Goal: Transaction & Acquisition: Download file/media

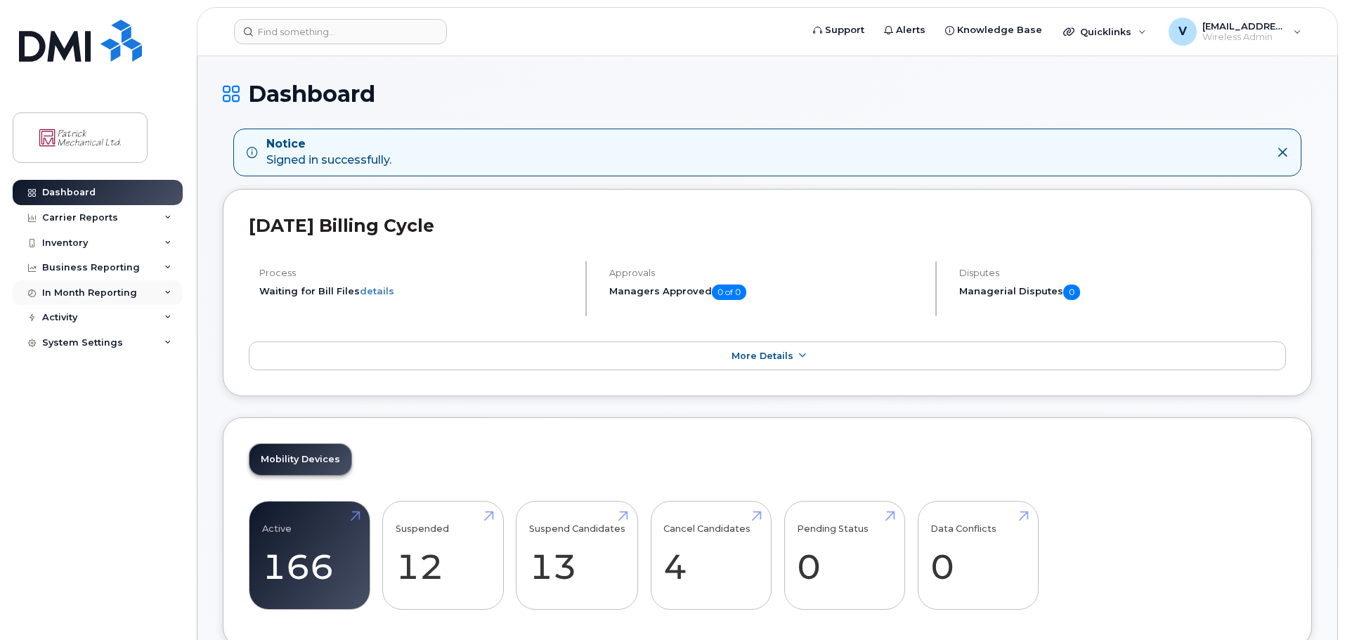
click at [58, 297] on div "In Month Reporting" at bounding box center [89, 293] width 95 height 11
click at [58, 294] on div "In Month Reporting" at bounding box center [89, 293] width 95 height 11
click at [73, 222] on div "Carrier Reports" at bounding box center [80, 217] width 76 height 11
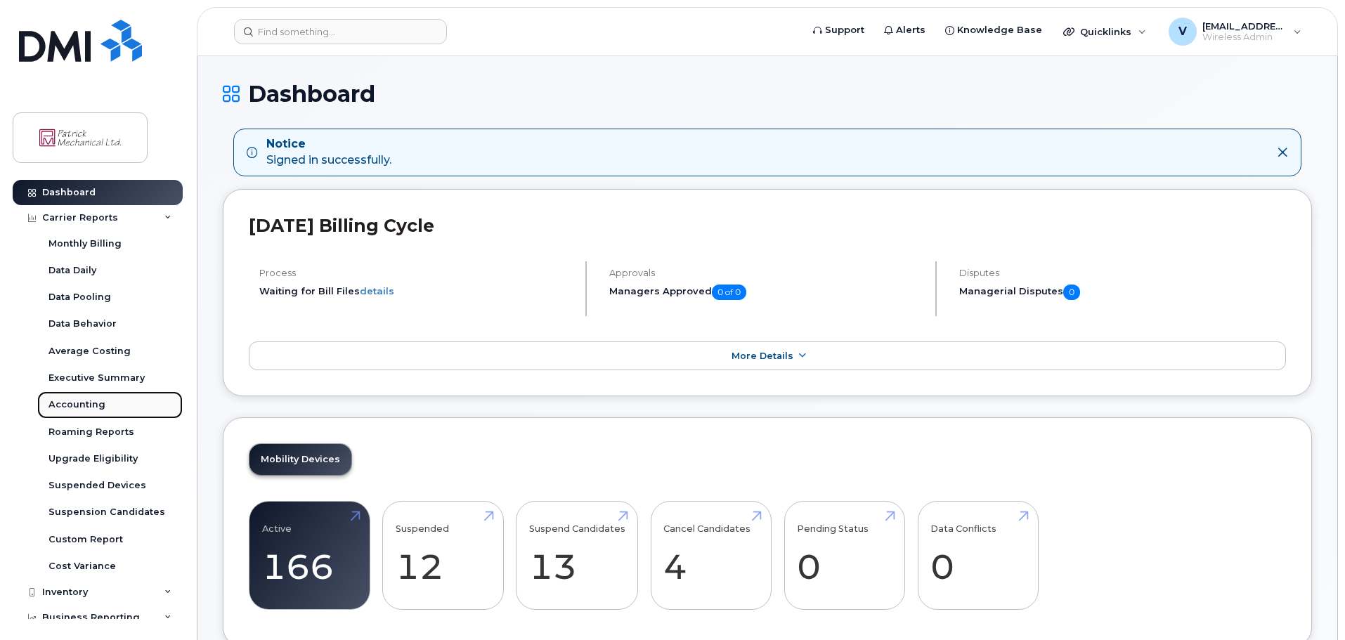
click at [88, 413] on link "Accounting" at bounding box center [110, 405] width 146 height 27
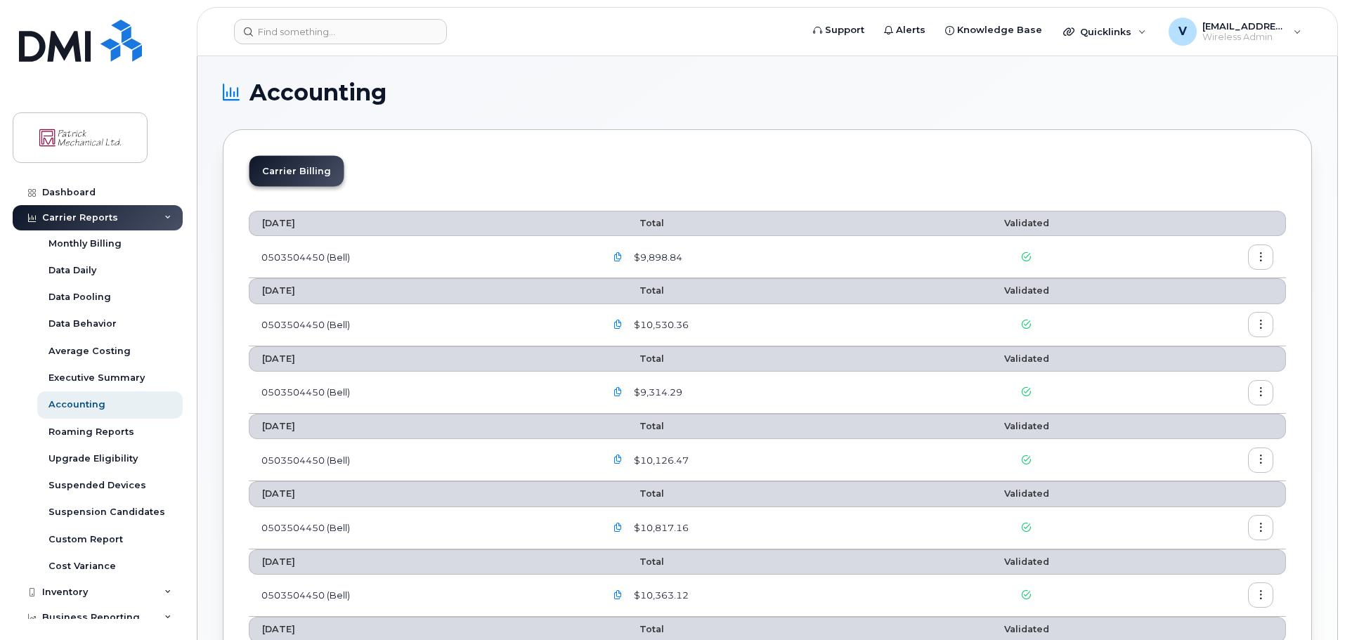
click at [667, 259] on span "$9,898.84" at bounding box center [656, 257] width 51 height 13
click at [621, 257] on icon "button" at bounding box center [618, 257] width 9 height 9
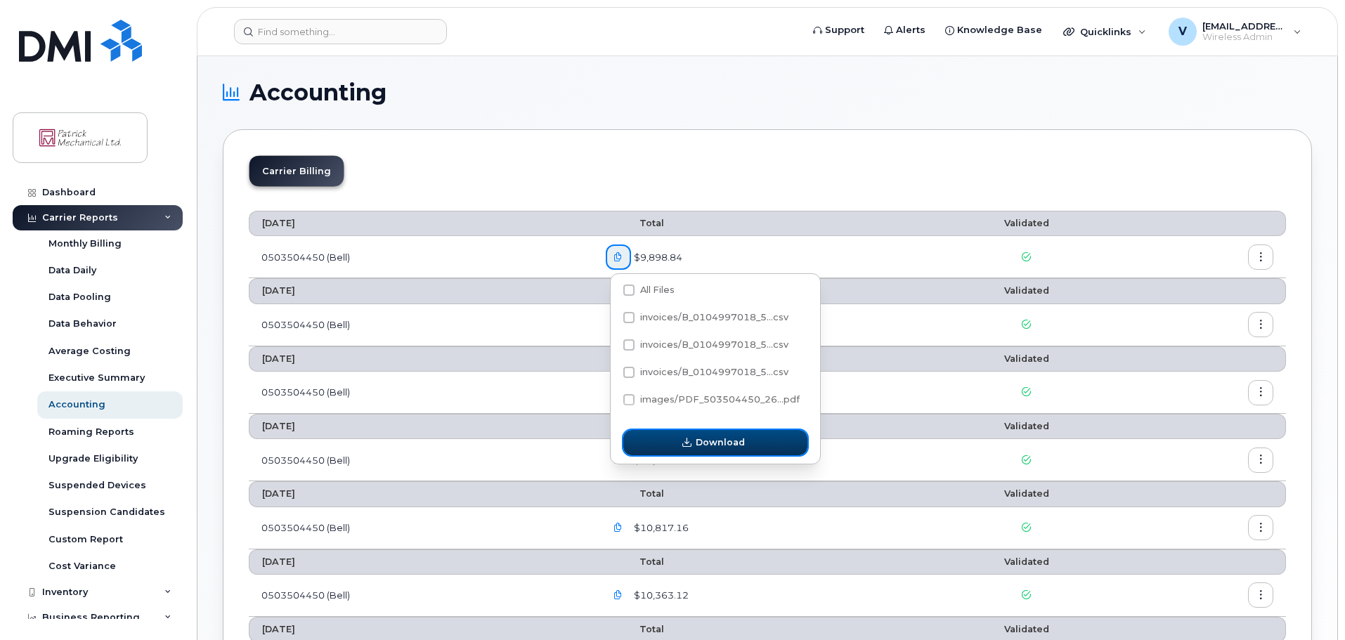
click at [711, 443] on span "Download" at bounding box center [720, 442] width 49 height 13
click at [1261, 263] on button "button" at bounding box center [1260, 257] width 25 height 25
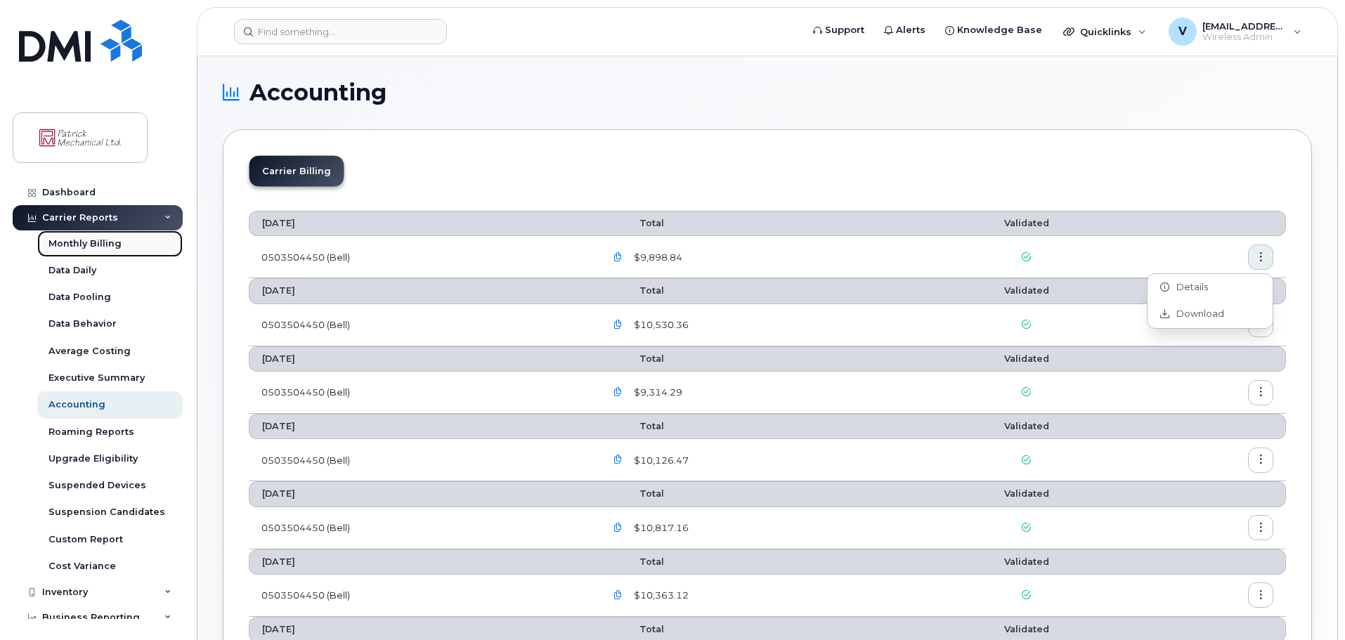
click at [86, 244] on div "Monthly Billing" at bounding box center [85, 244] width 73 height 13
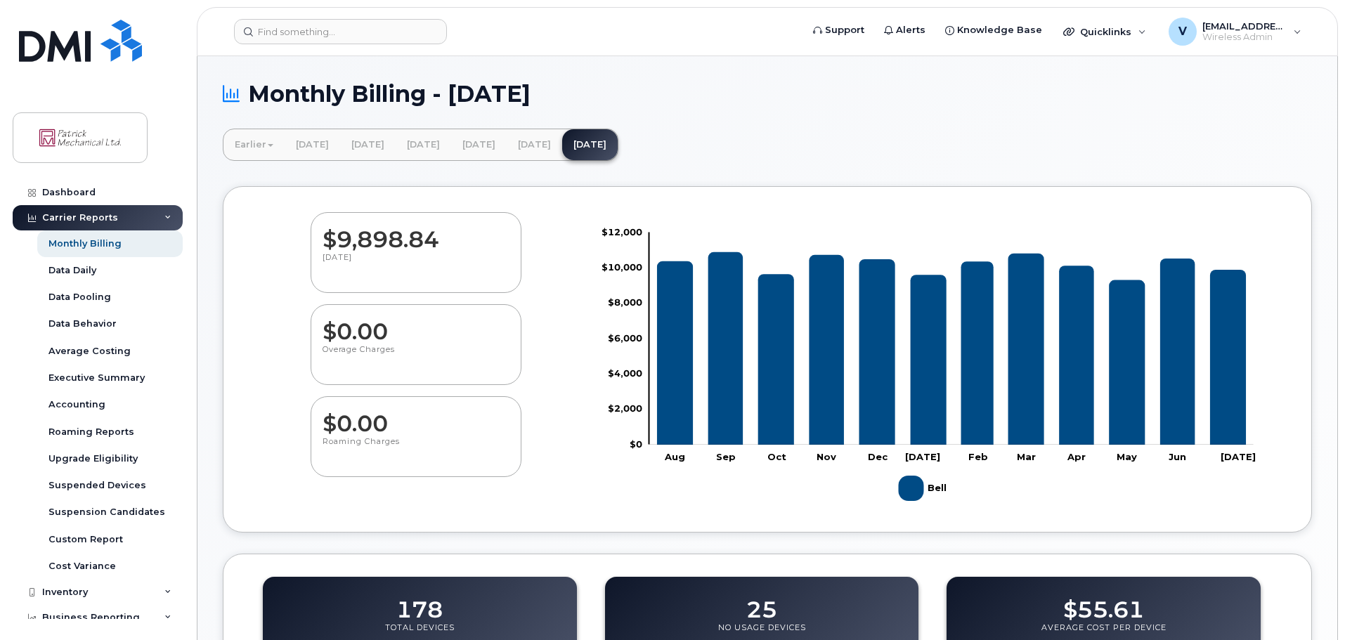
click at [365, 249] on dd "$9,898.84" at bounding box center [416, 232] width 187 height 39
click at [69, 411] on div "Accounting" at bounding box center [77, 405] width 57 height 13
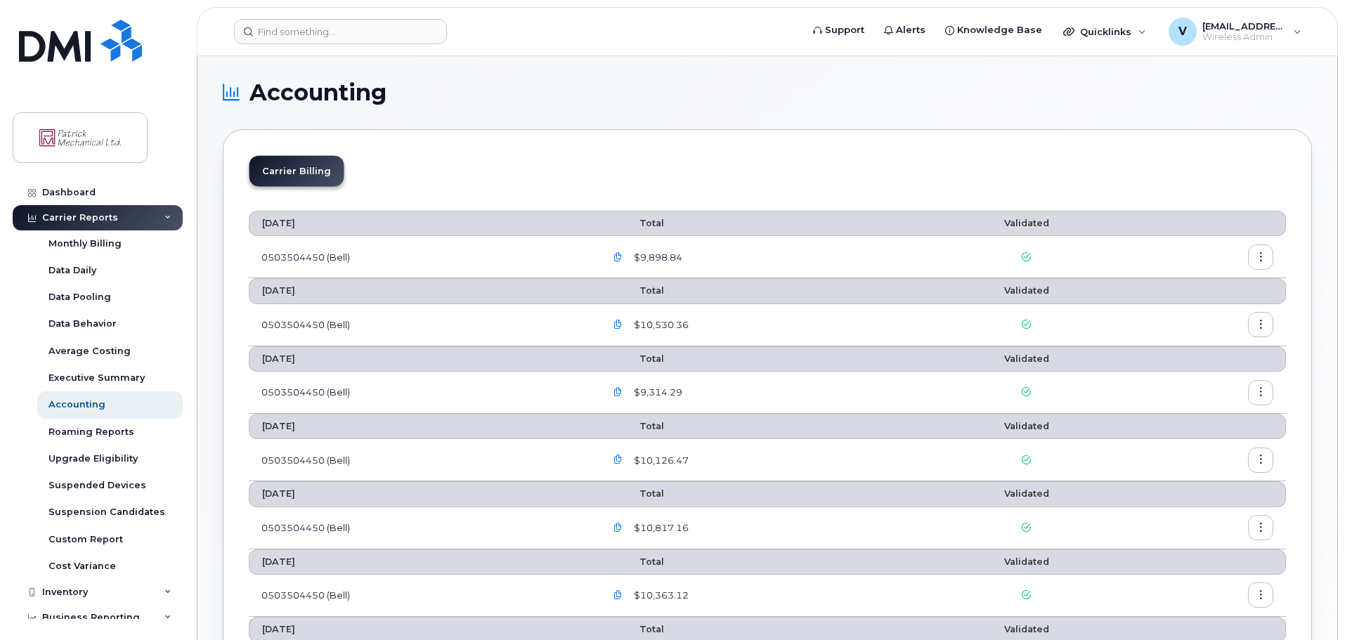
click at [291, 174] on li "Carrier Billing" at bounding box center [297, 171] width 94 height 30
click at [623, 259] on icon "button" at bounding box center [618, 257] width 9 height 9
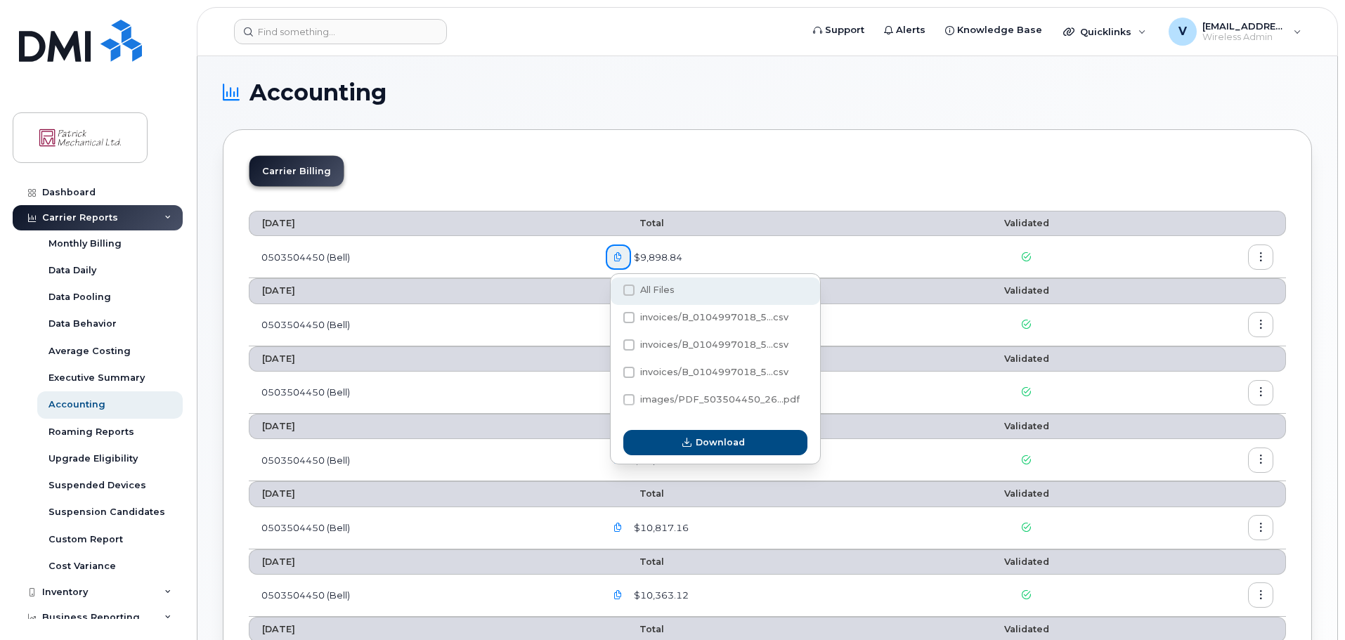
click at [627, 290] on span at bounding box center [629, 290] width 11 height 11
click at [614, 290] on input "All Files" at bounding box center [610, 291] width 7 height 7
checkbox input "true"
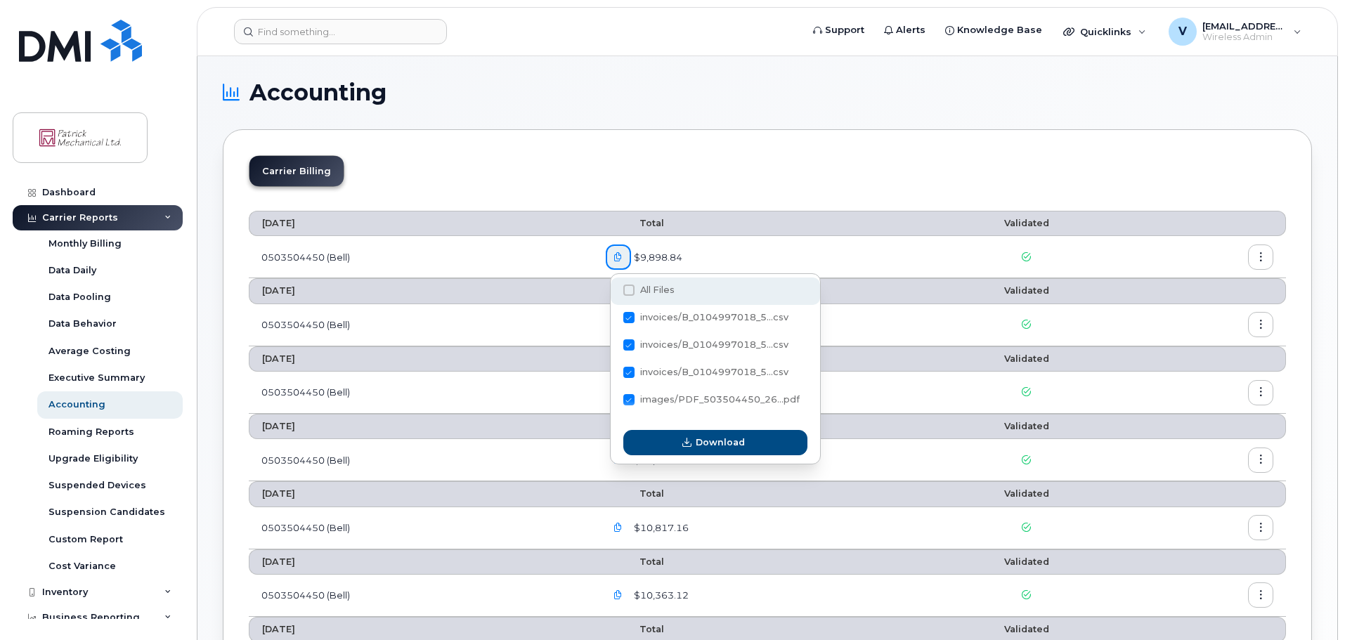
checkbox input "true"
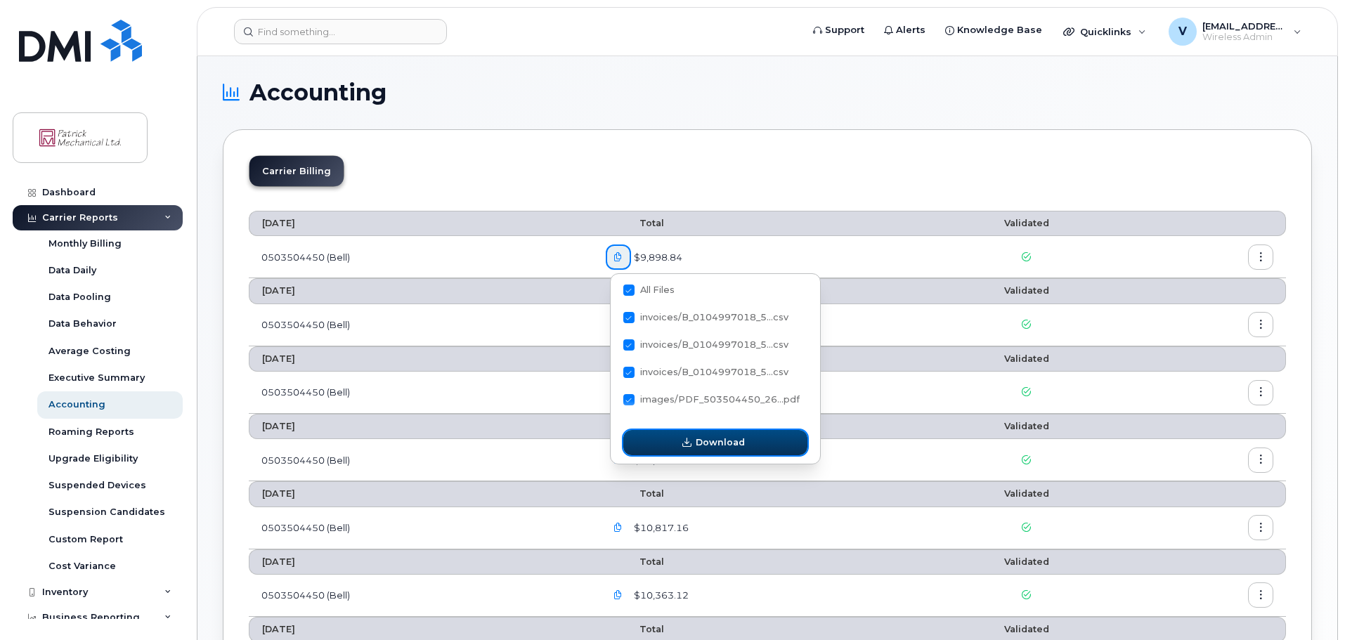
click at [697, 437] on span "Download" at bounding box center [720, 442] width 49 height 13
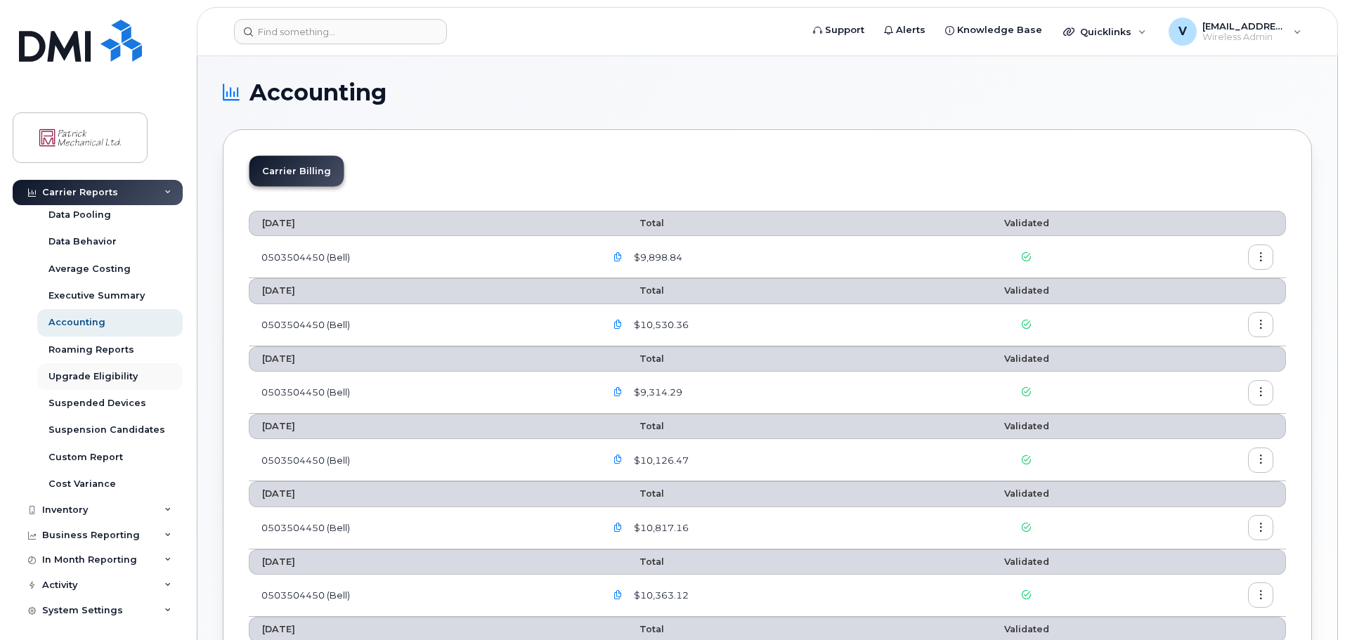
scroll to position [86, 0]
click at [167, 556] on icon at bounding box center [167, 556] width 7 height 7
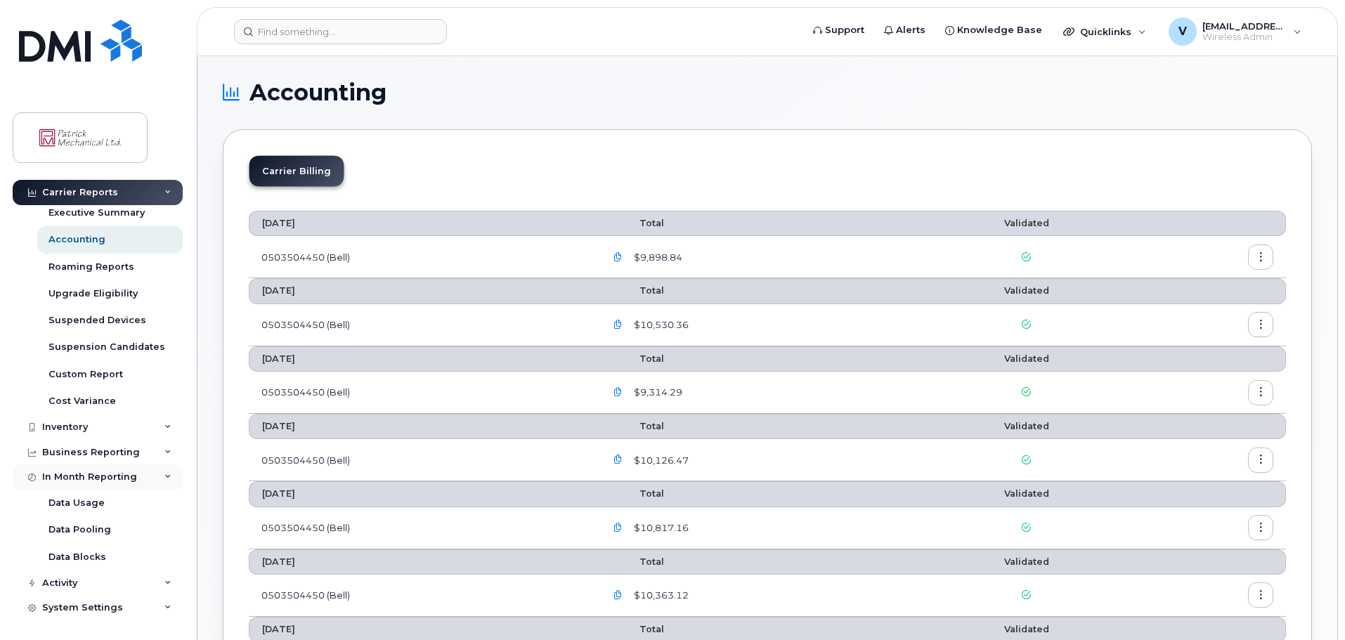
scroll to position [167, 0]
click at [28, 453] on icon at bounding box center [32, 452] width 8 height 8
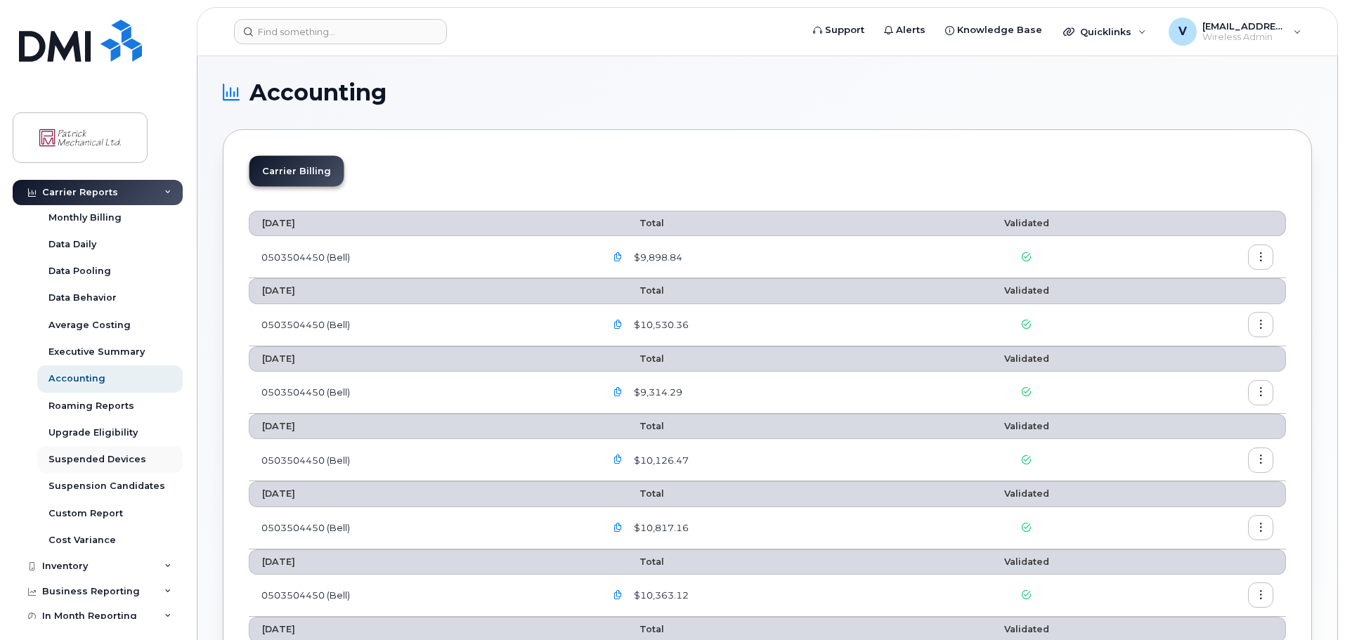
scroll to position [0, 0]
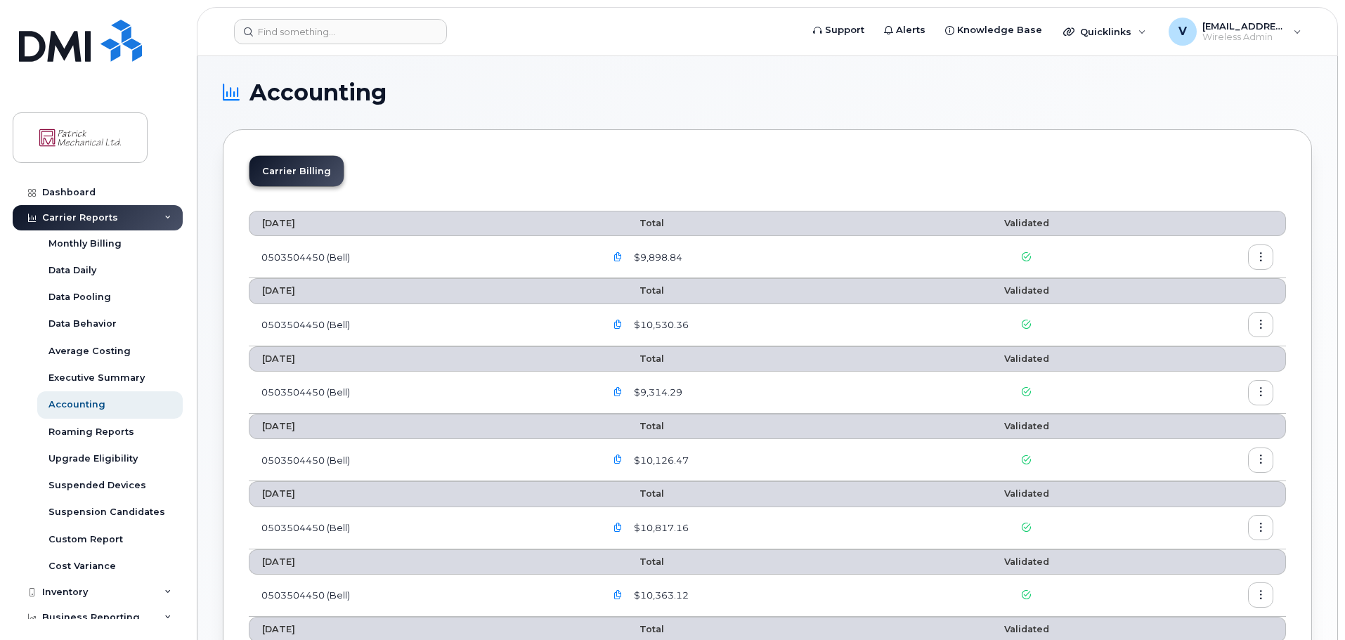
click at [298, 261] on td "0503504450 (Bell)" at bounding box center [421, 257] width 344 height 42
click at [299, 254] on td "0503504450 (Bell)" at bounding box center [421, 257] width 344 height 42
click at [651, 252] on span "$9,898.84" at bounding box center [656, 257] width 51 height 13
click at [1026, 255] on icon at bounding box center [1026, 256] width 9 height 9
click at [1260, 259] on icon "button" at bounding box center [1261, 257] width 9 height 9
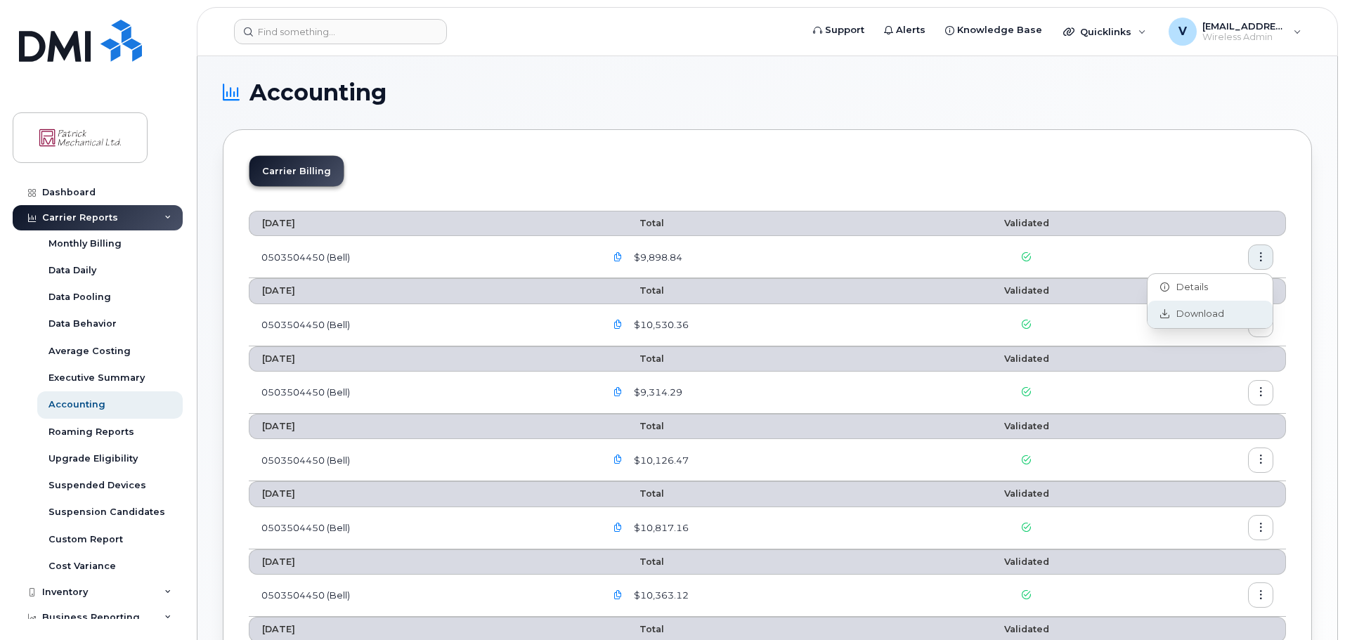
click at [1182, 312] on span "Download" at bounding box center [1197, 314] width 55 height 13
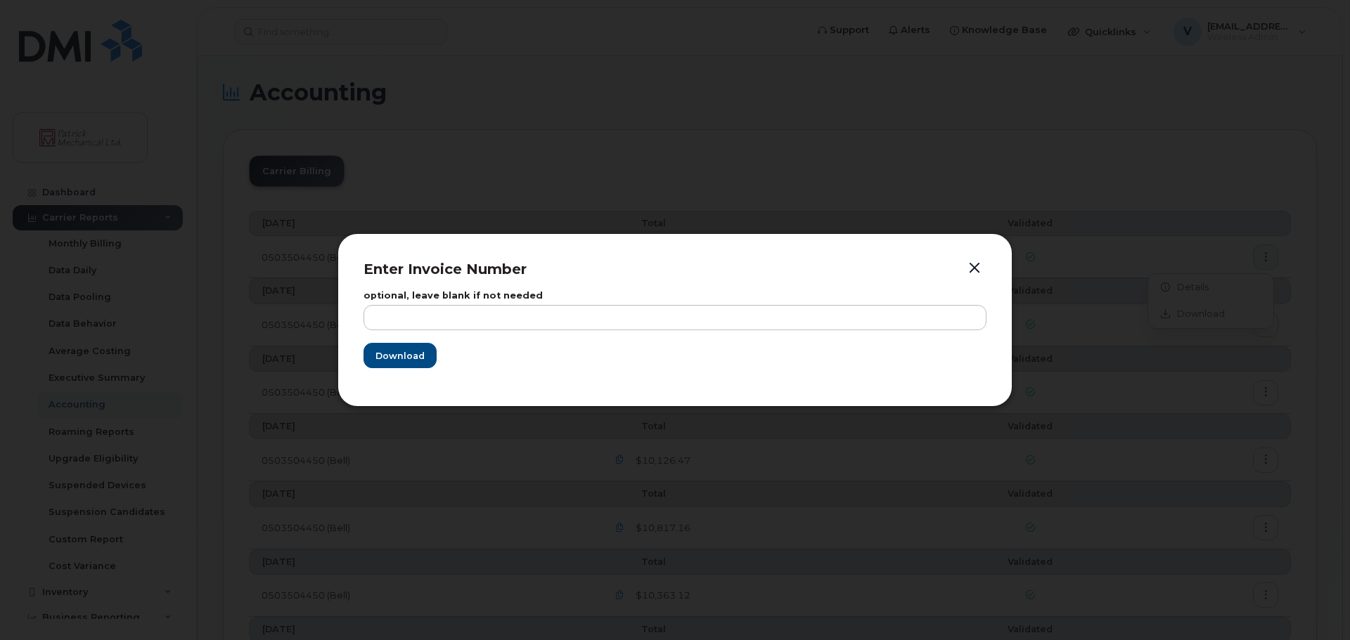
click at [977, 271] on button "button" at bounding box center [974, 269] width 21 height 20
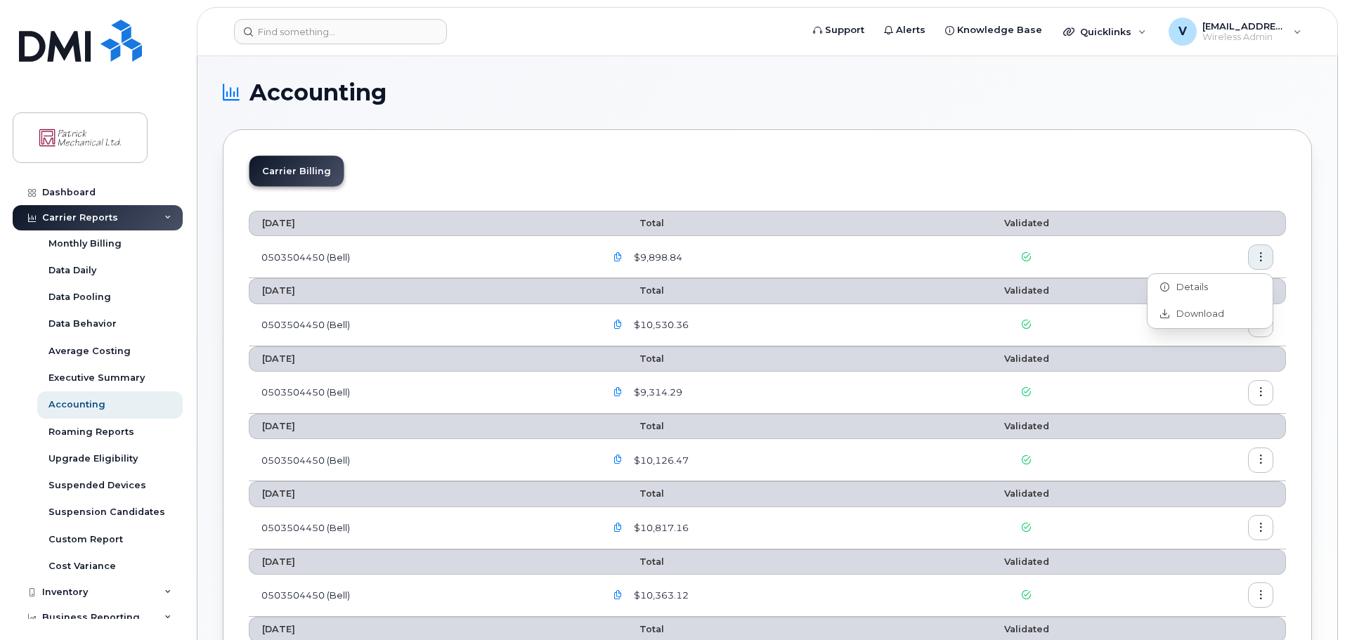
click at [620, 255] on icon "button" at bounding box center [618, 257] width 9 height 9
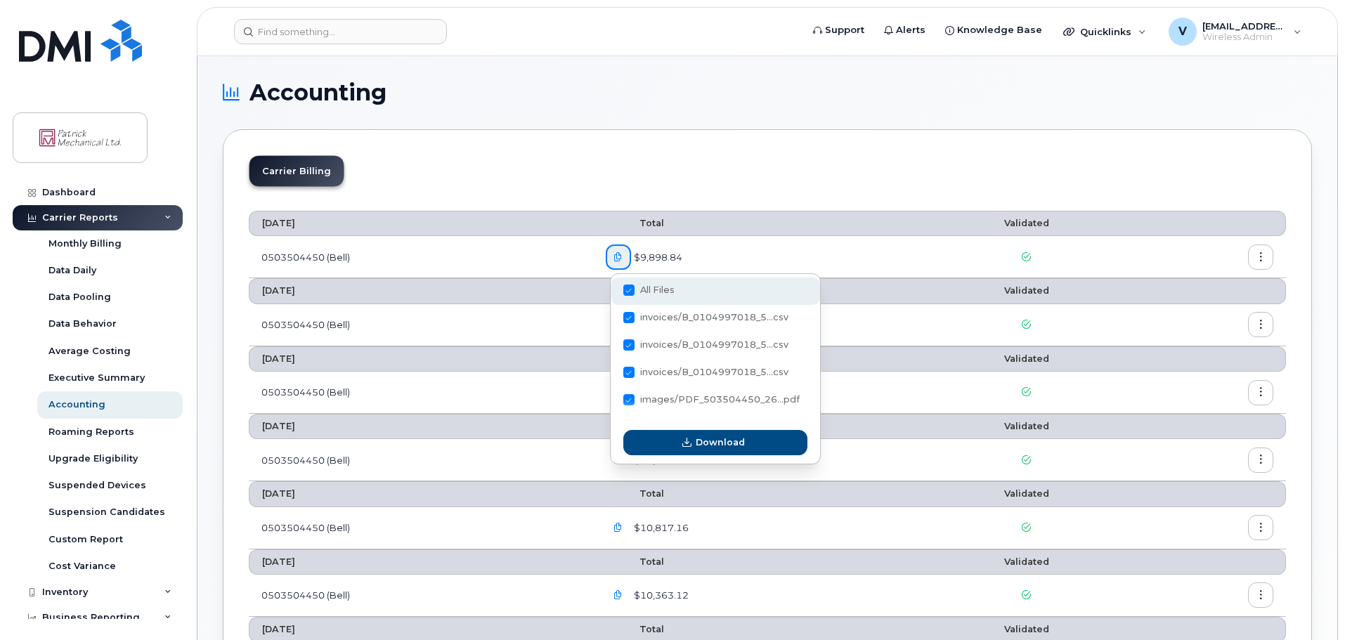
click at [626, 291] on span at bounding box center [629, 290] width 11 height 11
click at [614, 291] on input "All Files" at bounding box center [610, 291] width 7 height 7
checkbox input "false"
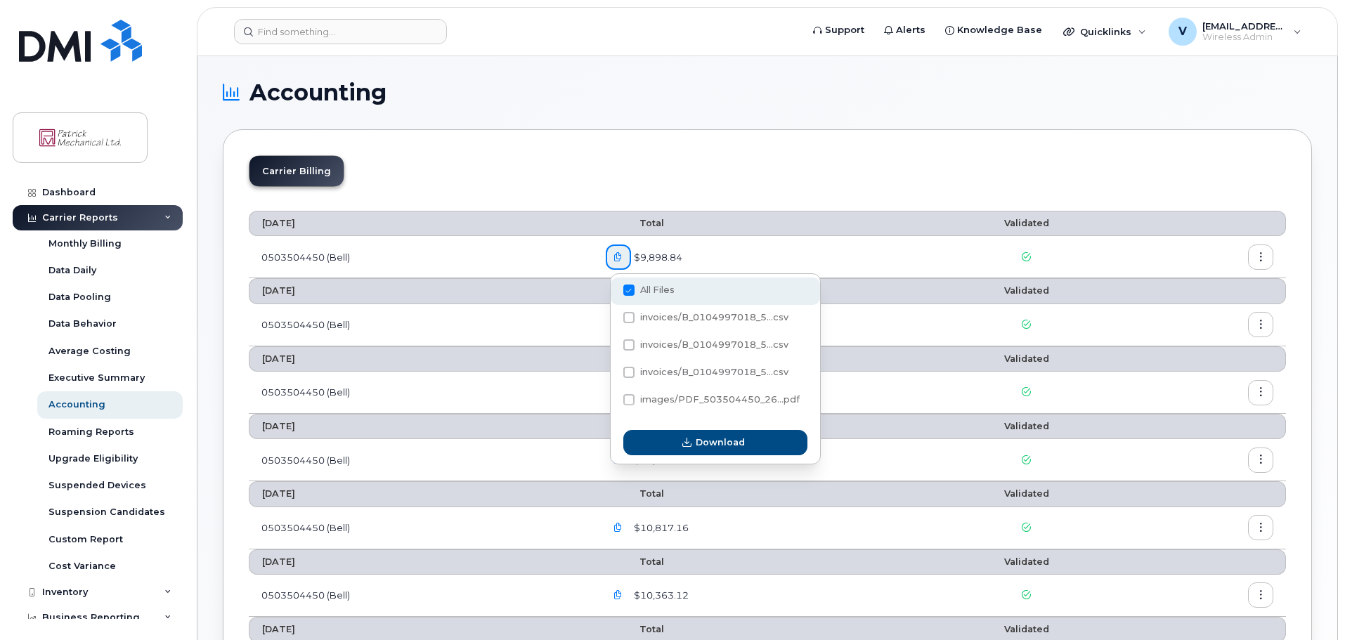
checkbox input "false"
click at [628, 340] on span at bounding box center [629, 345] width 11 height 11
click at [614, 342] on input "invoices/B_0104997018_5...csv" at bounding box center [610, 345] width 7 height 7
checkbox input "true"
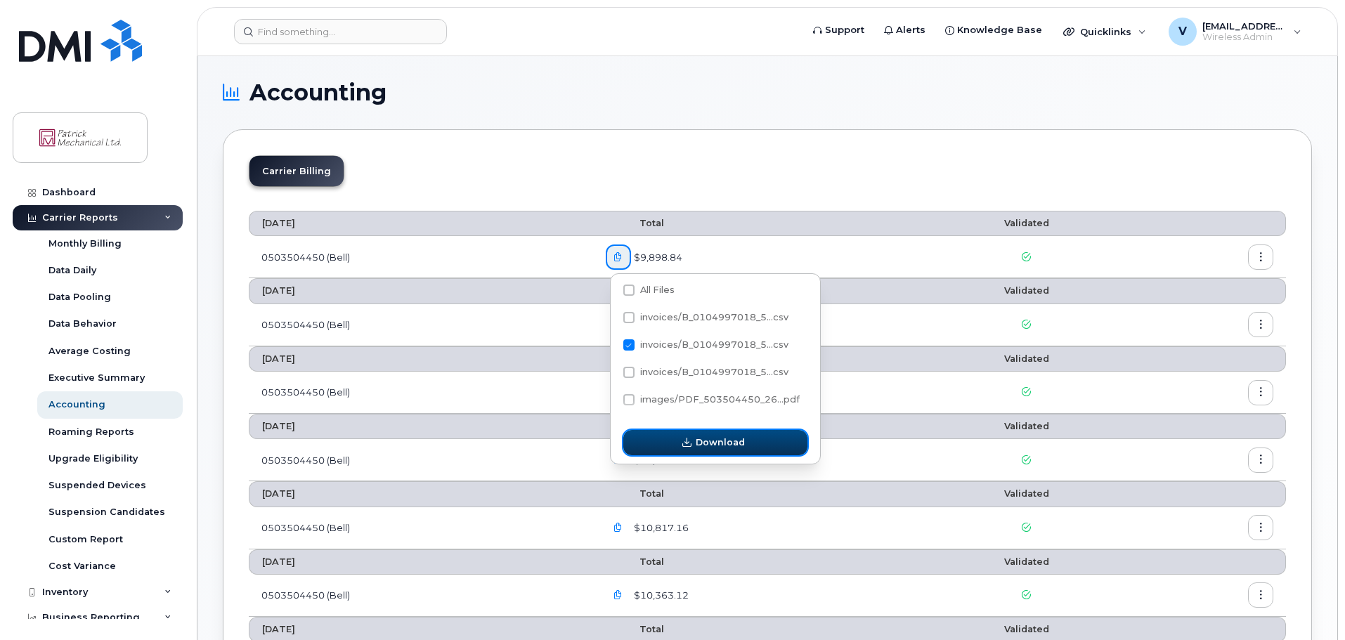
click at [697, 446] on span "Download" at bounding box center [720, 442] width 49 height 13
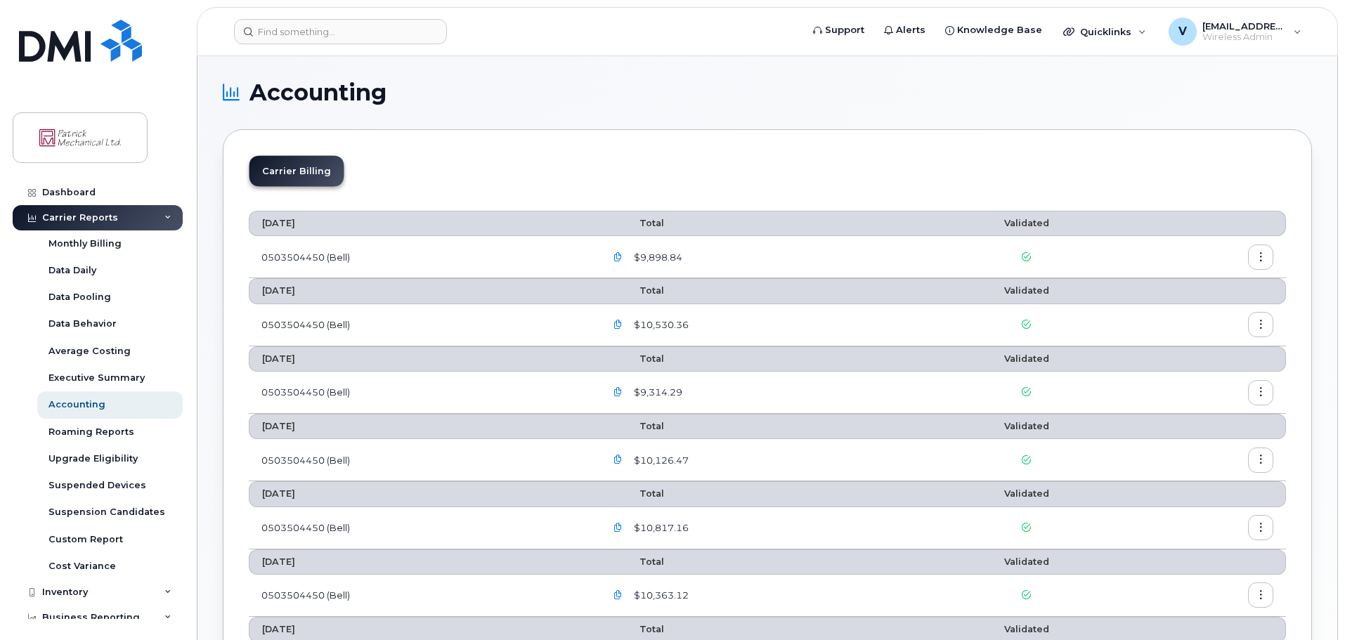
click at [621, 259] on icon "button" at bounding box center [618, 257] width 9 height 9
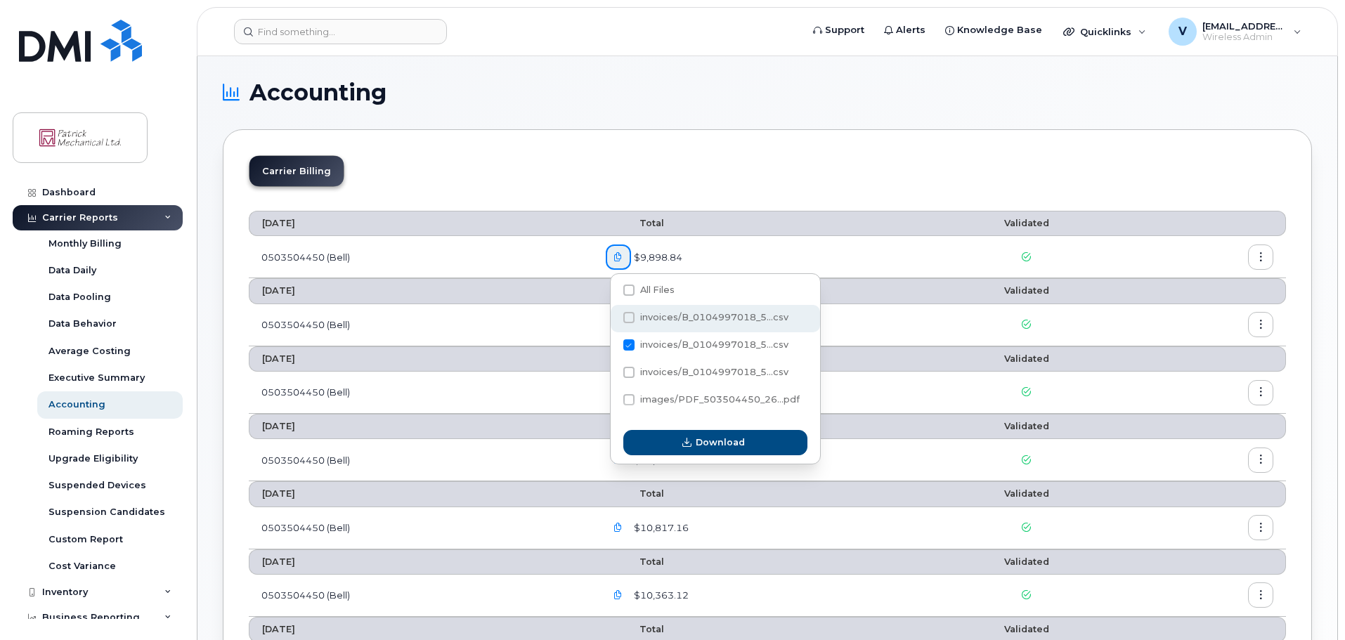
click at [630, 315] on span at bounding box center [629, 317] width 11 height 11
click at [614, 315] on input "invoices/B_0104997018_5...csv" at bounding box center [610, 318] width 7 height 7
checkbox input "true"
click at [625, 342] on span at bounding box center [629, 345] width 11 height 11
click at [614, 342] on input "invoices/B_0104997018_5...csv" at bounding box center [610, 345] width 7 height 7
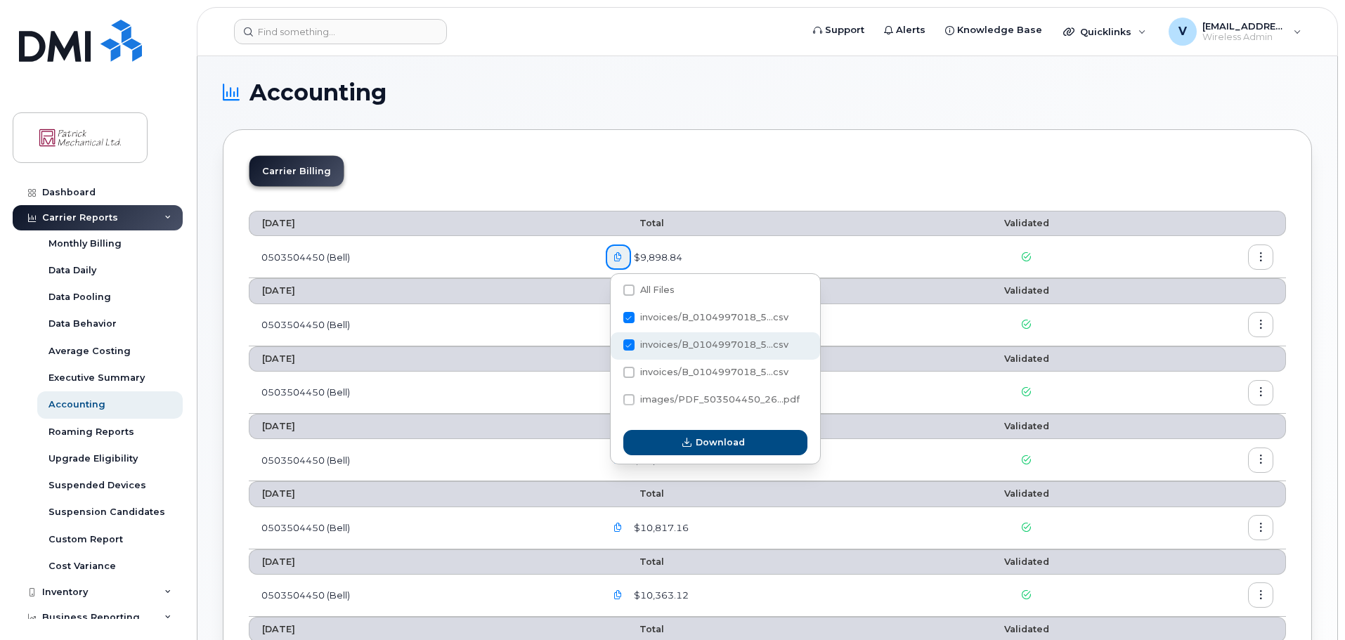
checkbox input "false"
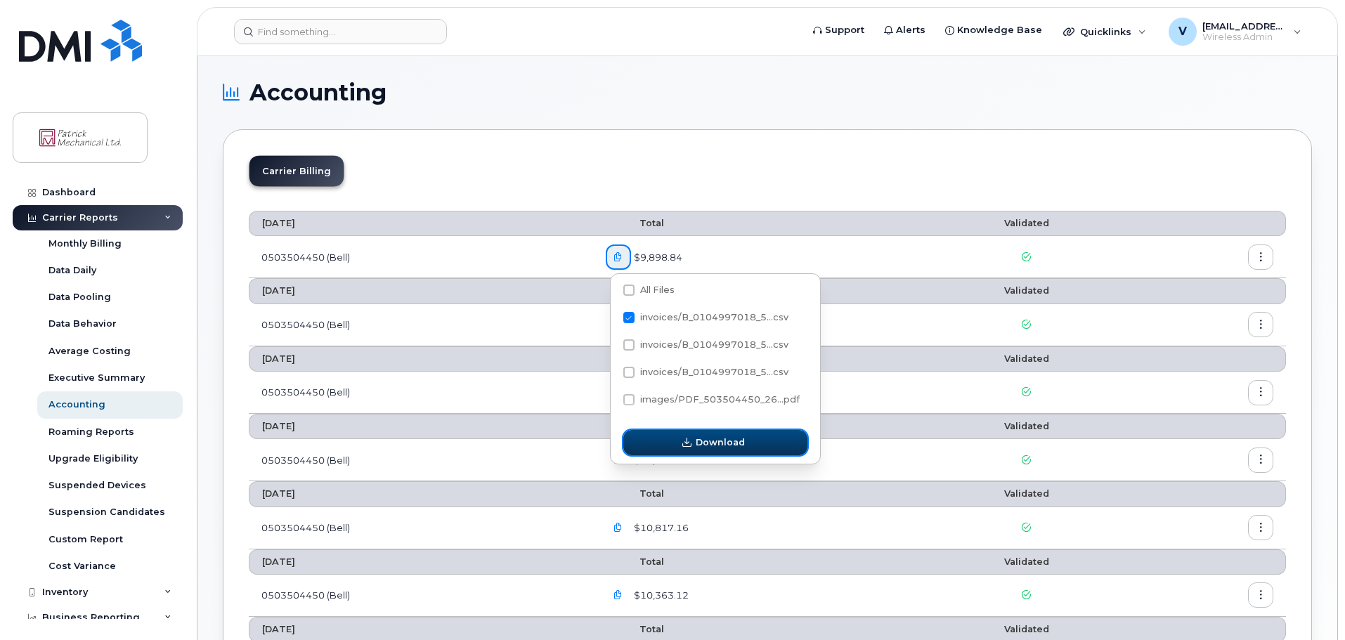
click at [717, 437] on span "Download" at bounding box center [720, 442] width 49 height 13
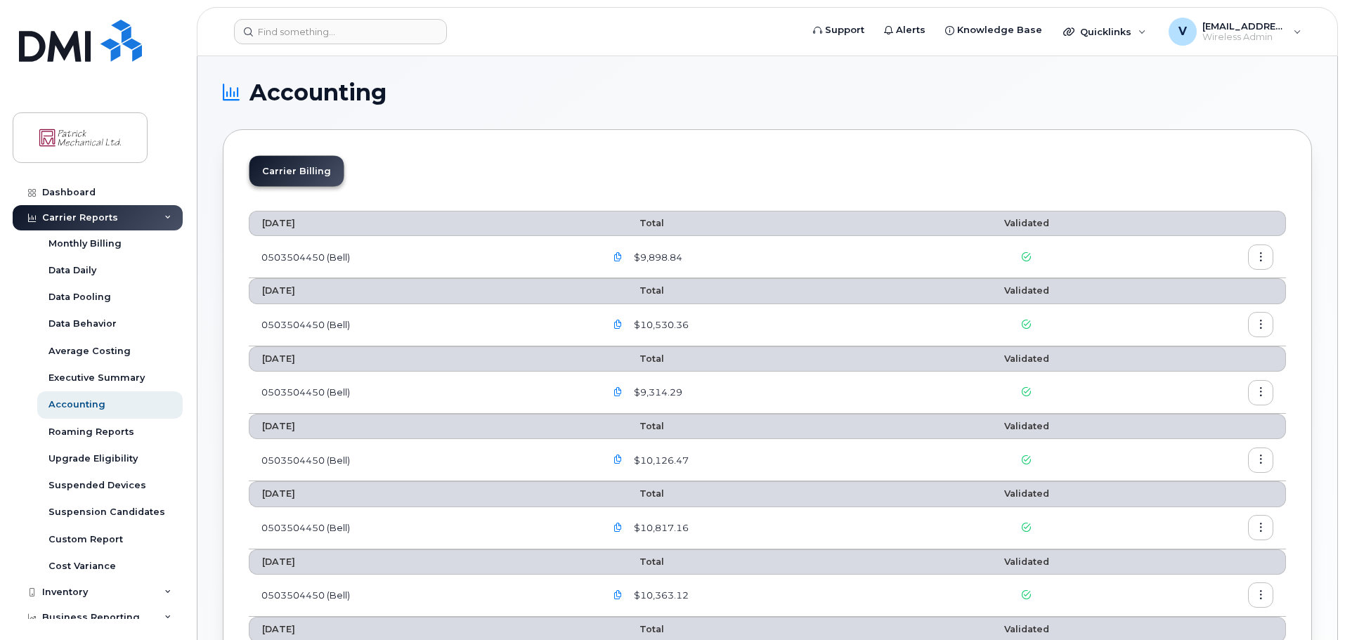
click at [621, 255] on icon "button" at bounding box center [618, 257] width 9 height 9
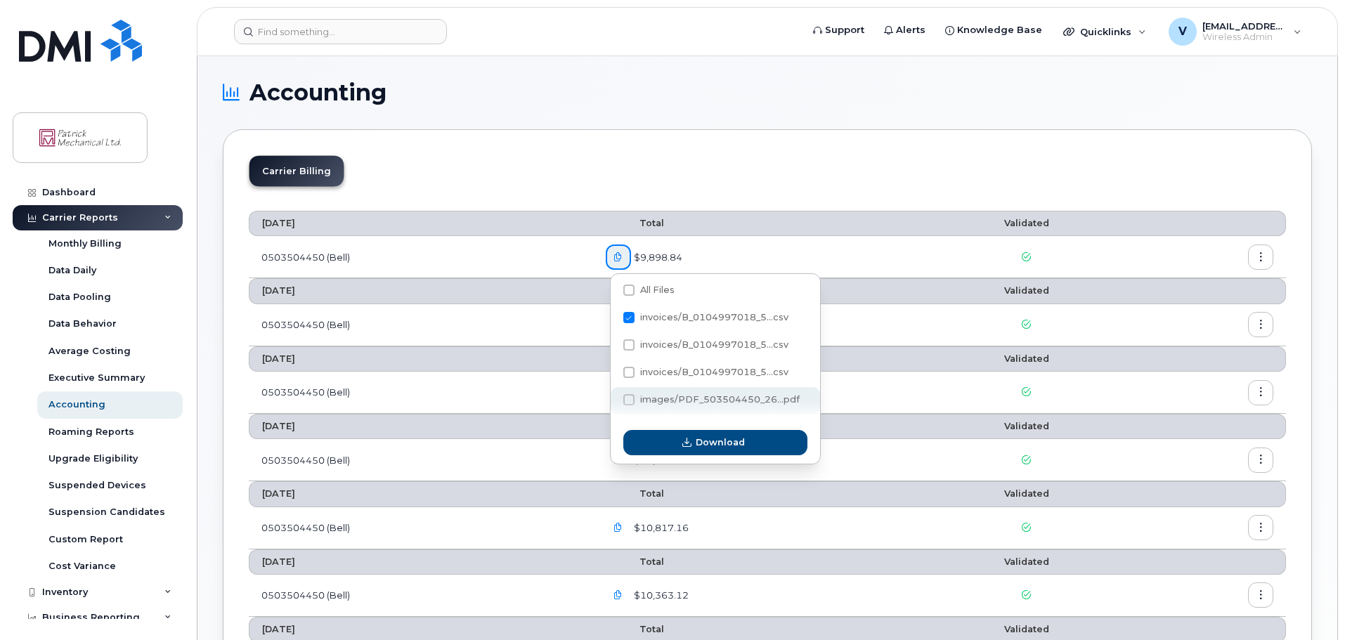
click at [629, 399] on span at bounding box center [629, 399] width 11 height 11
click at [614, 399] on input "images/PDF_503504450_26...pdf" at bounding box center [610, 400] width 7 height 7
checkbox input "true"
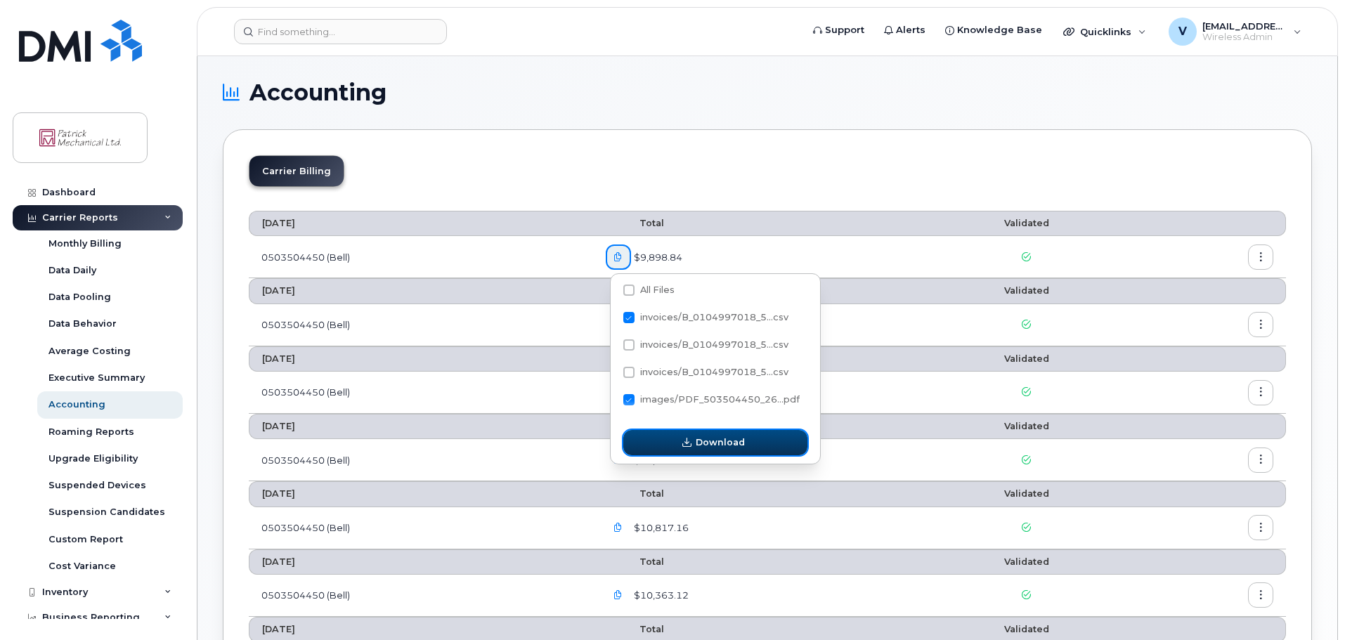
click at [713, 440] on span "Download" at bounding box center [720, 442] width 49 height 13
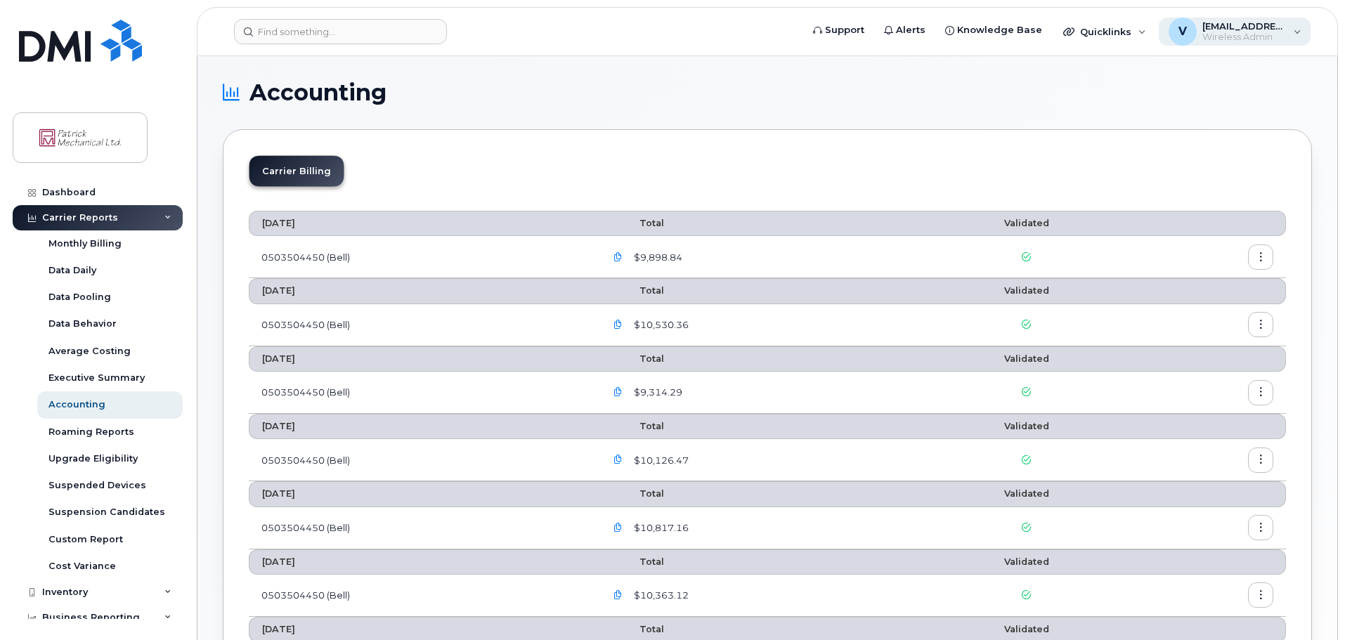
click at [1306, 32] on div "V [EMAIL_ADDRESS][DOMAIN_NAME] Wireless Admin" at bounding box center [1235, 32] width 153 height 28
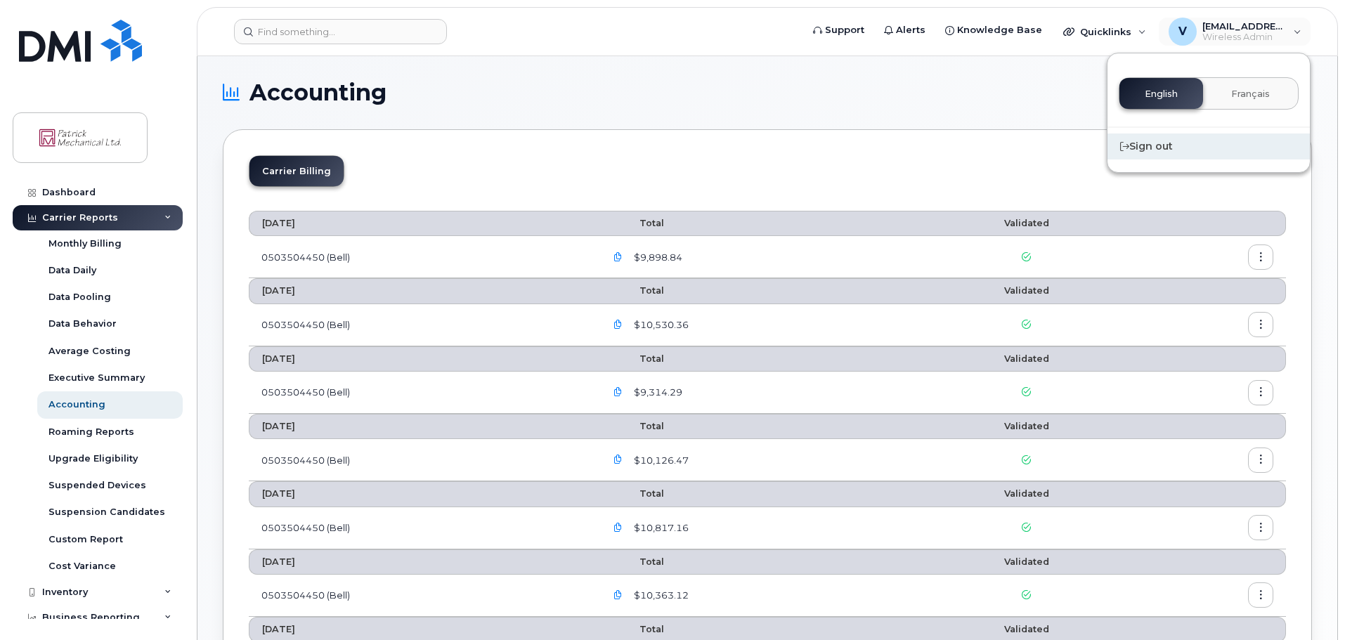
click at [1174, 147] on div "Sign out" at bounding box center [1209, 147] width 202 height 26
